Goal: Use online tool/utility: Utilize a website feature to perform a specific function

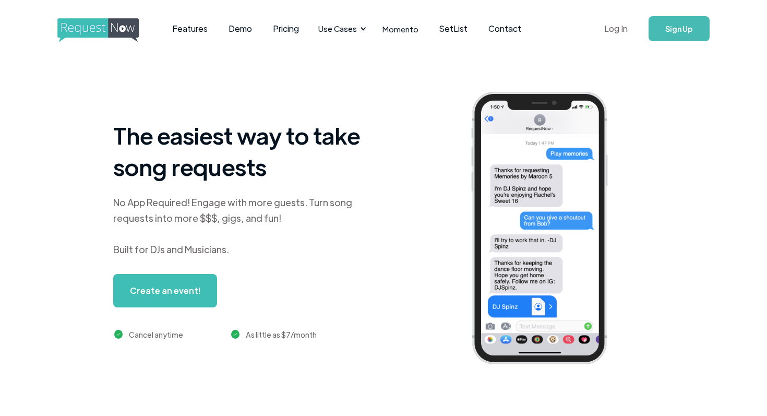
click at [609, 30] on link "Log In" at bounding box center [616, 28] width 44 height 37
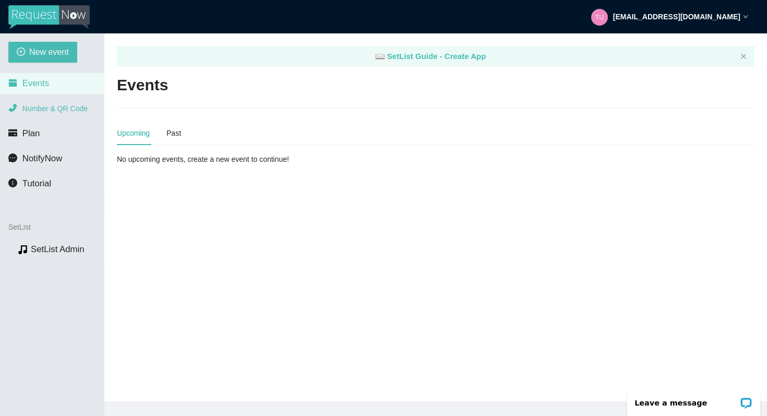
click at [43, 105] on span "Number & QR Code" at bounding box center [54, 108] width 65 height 8
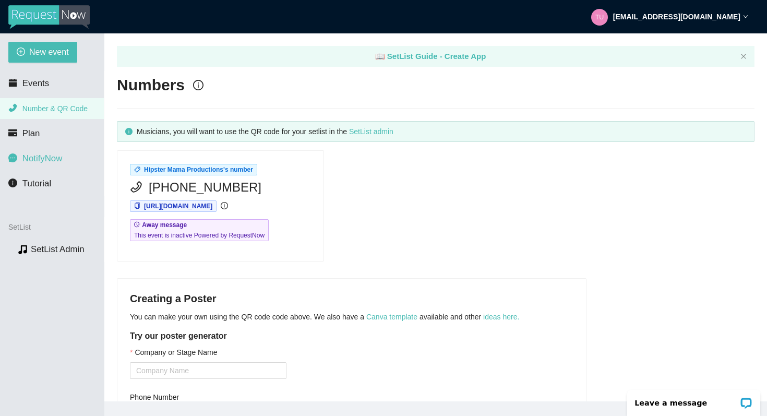
click at [29, 158] on span "NotifyNow" at bounding box center [42, 158] width 40 height 10
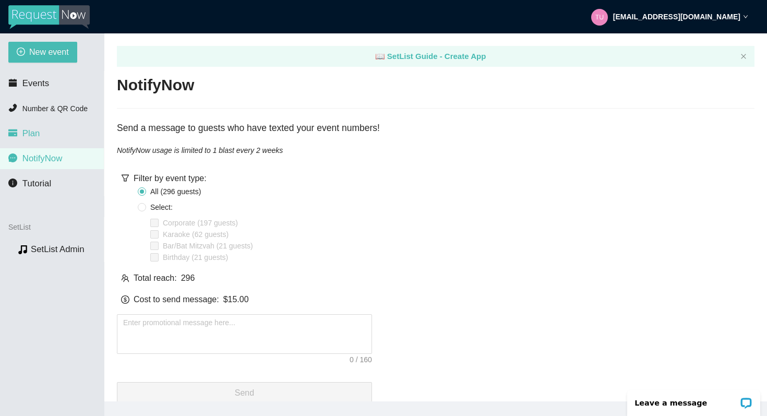
click at [26, 135] on span "Plan" at bounding box center [31, 133] width 18 height 10
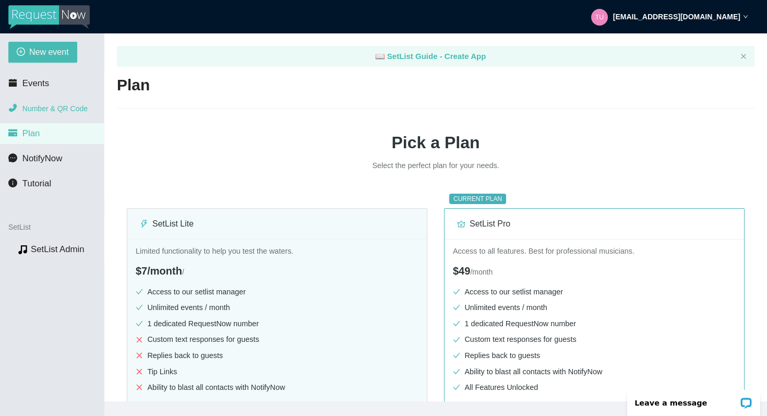
click at [28, 109] on span "Number & QR Code" at bounding box center [54, 108] width 65 height 8
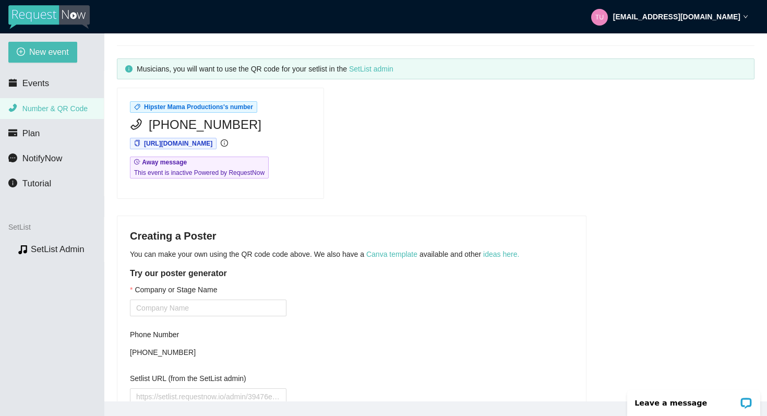
scroll to position [150, 0]
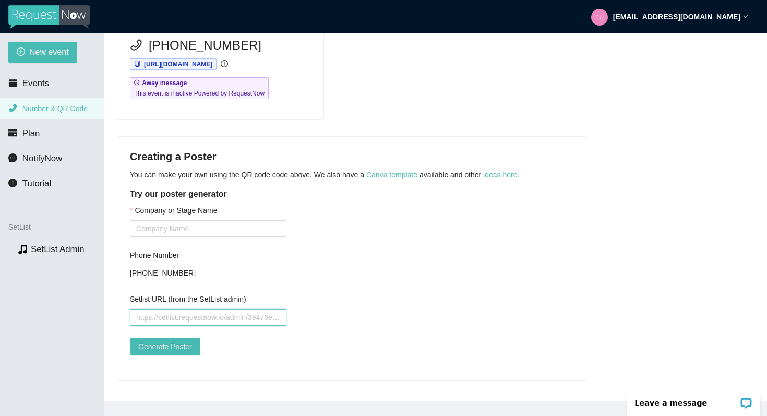
click at [160, 310] on input "Setlist URL (from the SetList admin)" at bounding box center [208, 317] width 157 height 17
click at [160, 220] on input "Company or Stage Name" at bounding box center [208, 228] width 157 height 17
type input "RADIO BAND"
click at [350, 235] on div "Company or Stage Name RADIO BAND Phone Number +17602841229 Setlist URL (from th…" at bounding box center [351, 285] width 443 height 163
click at [146, 310] on input "Setlist URL (from the SetList admin)" at bounding box center [208, 317] width 157 height 17
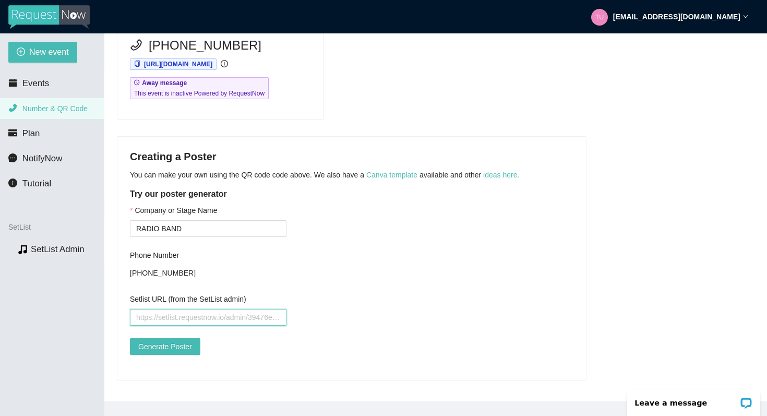
paste input "http://denverradioband.com/RADIO-BAND-ALMOST-FAMOUS-karaoke-song-list.pdf"
type input "http://denverradioband.com/RADIO-BAND-ALMOST-FAMOUS-karaoke-song-list.pdf"
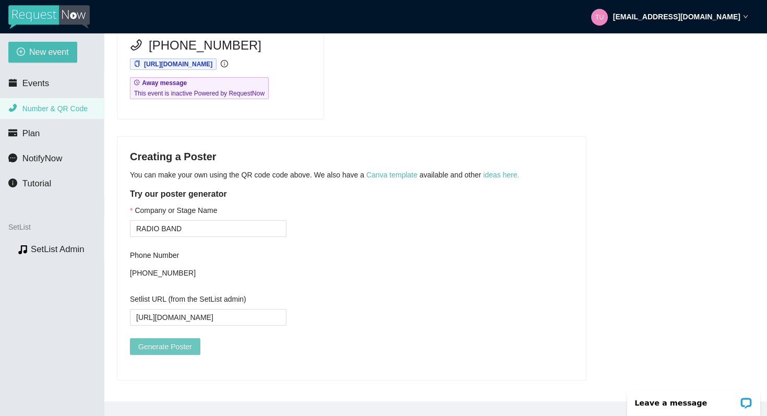
scroll to position [0, 0]
click at [165, 344] on button "Generate Poster" at bounding box center [165, 346] width 70 height 17
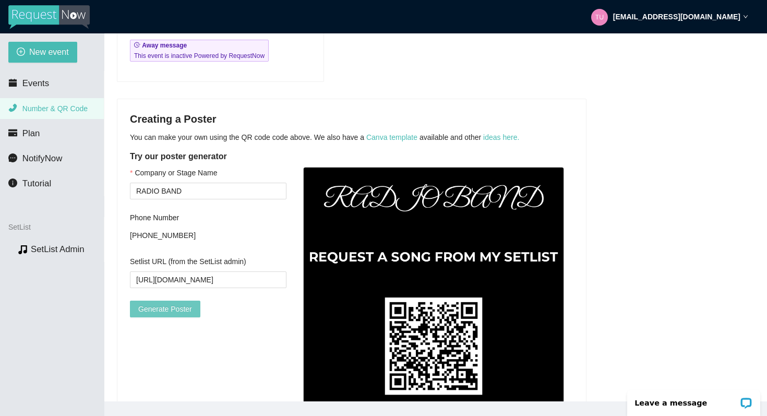
scroll to position [194, 0]
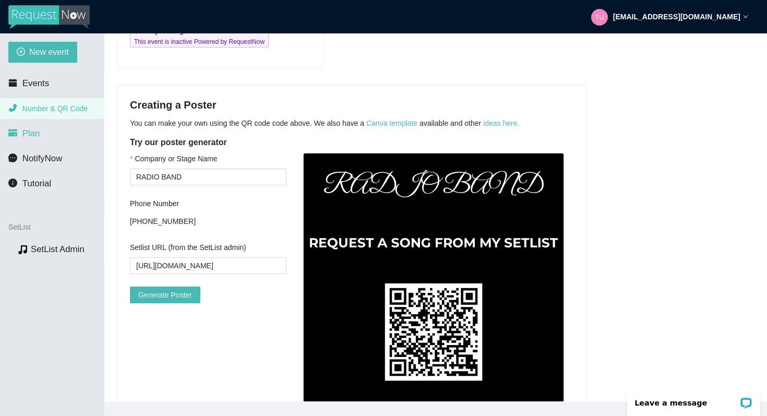
click at [22, 137] on span "Plan" at bounding box center [31, 133] width 18 height 10
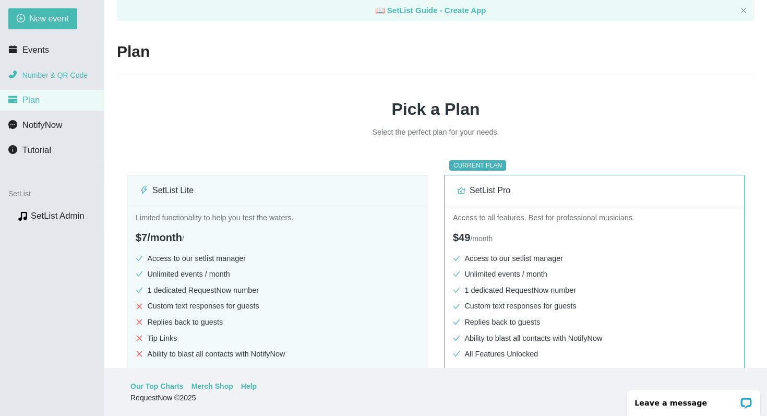
click at [74, 74] on span "Number & QR Code" at bounding box center [54, 75] width 65 height 8
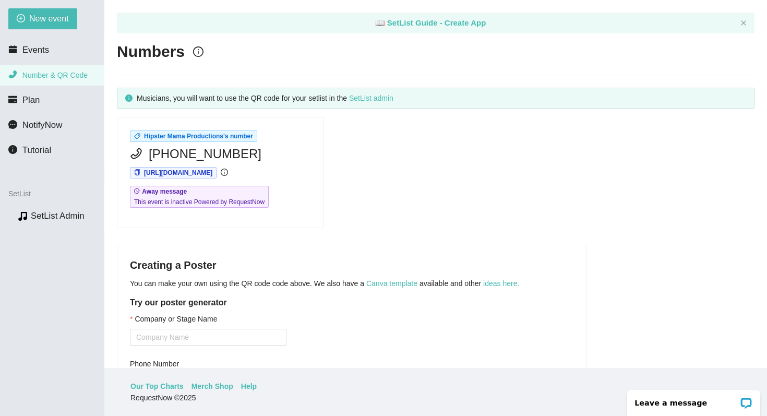
click at [185, 155] on span "(760) 284-1229" at bounding box center [205, 154] width 113 height 20
drag, startPoint x: 149, startPoint y: 152, endPoint x: 255, endPoint y: 155, distance: 105.4
click at [255, 155] on div "(760) 284-1229" at bounding box center [220, 154] width 181 height 20
copy span "(760) 284-1229"
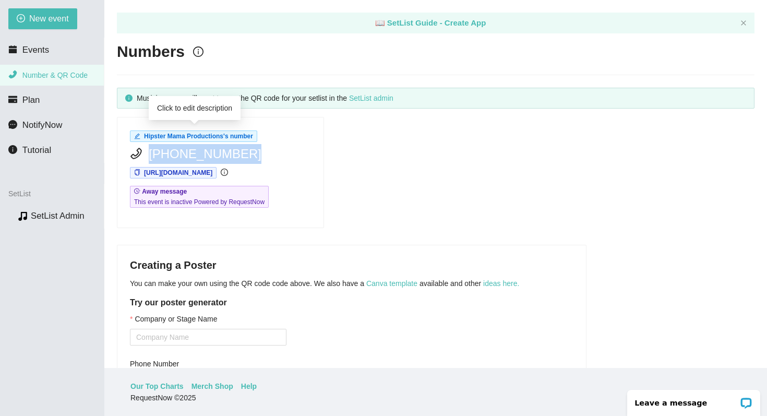
copy span "(760) 284-1229"
